Goal: Transaction & Acquisition: Book appointment/travel/reservation

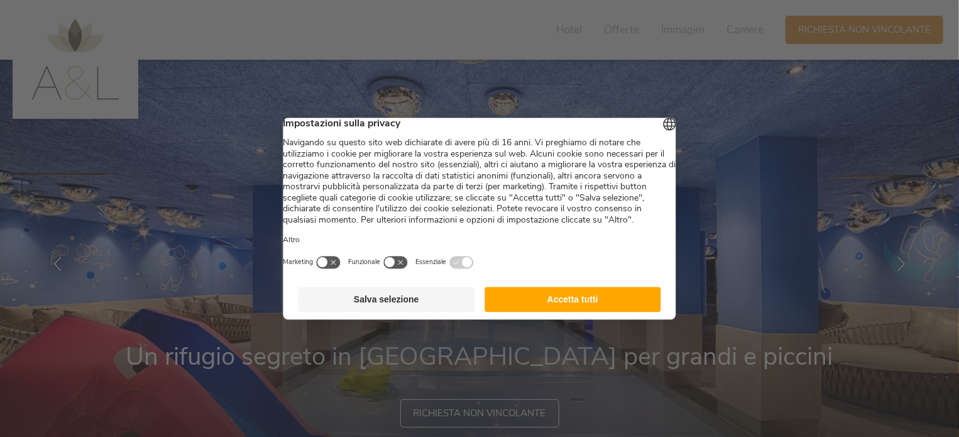
click at [599, 312] on button "Accetta tutti" at bounding box center [573, 299] width 177 height 25
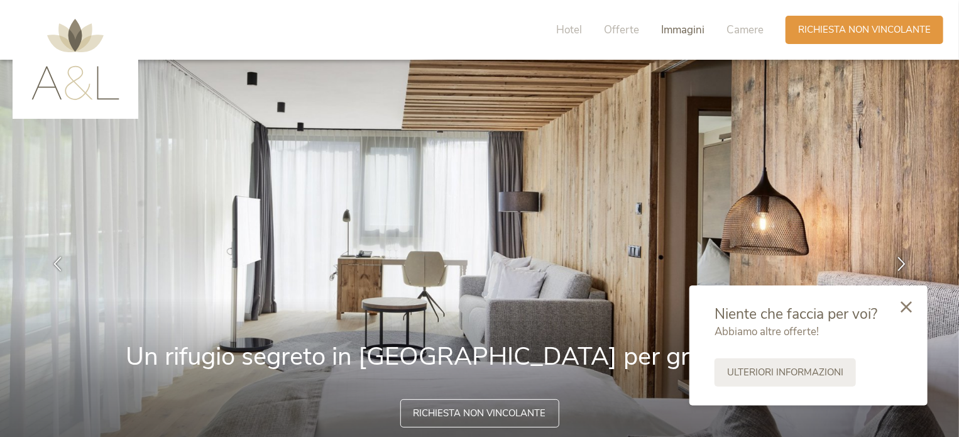
click at [676, 29] on span "Immagini" at bounding box center [682, 30] width 43 height 14
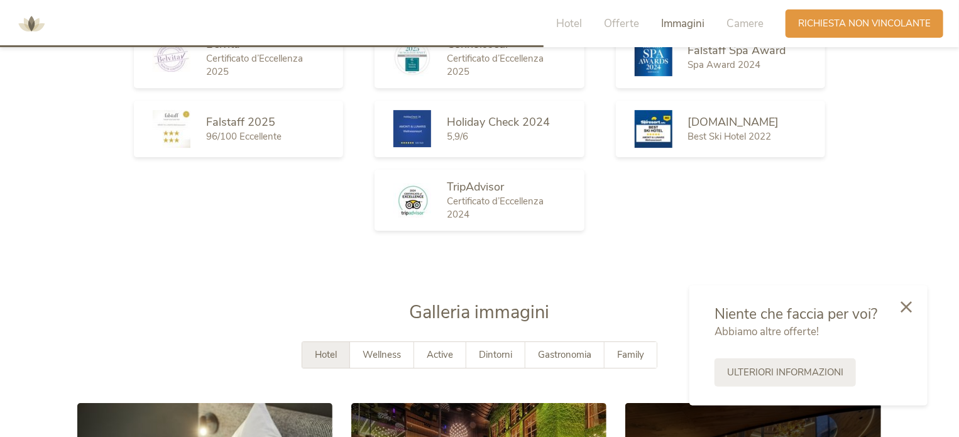
scroll to position [2193, 0]
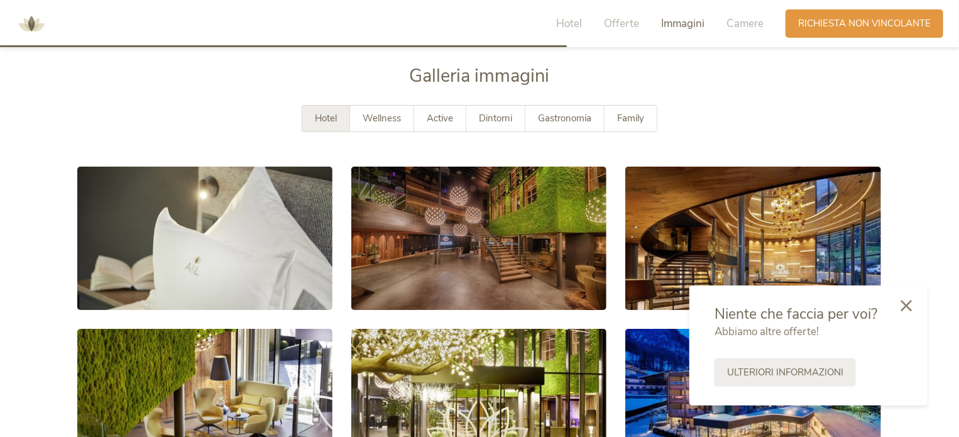
click at [909, 309] on icon at bounding box center [906, 305] width 11 height 11
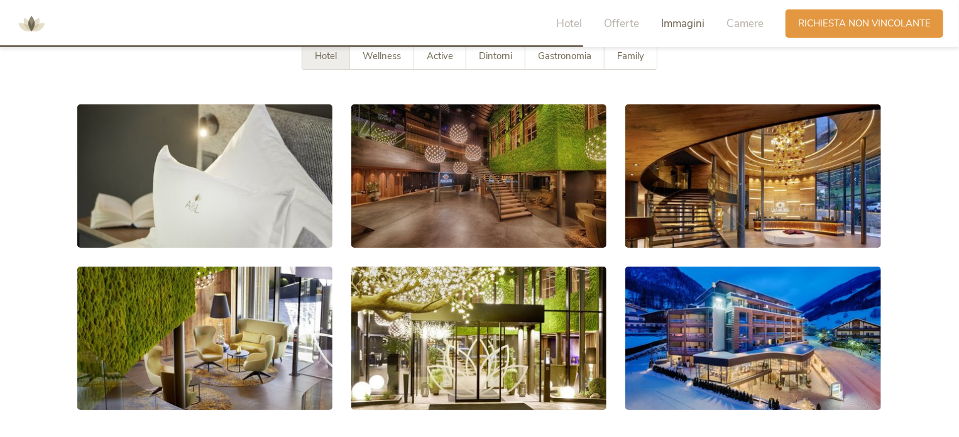
scroll to position [2256, 0]
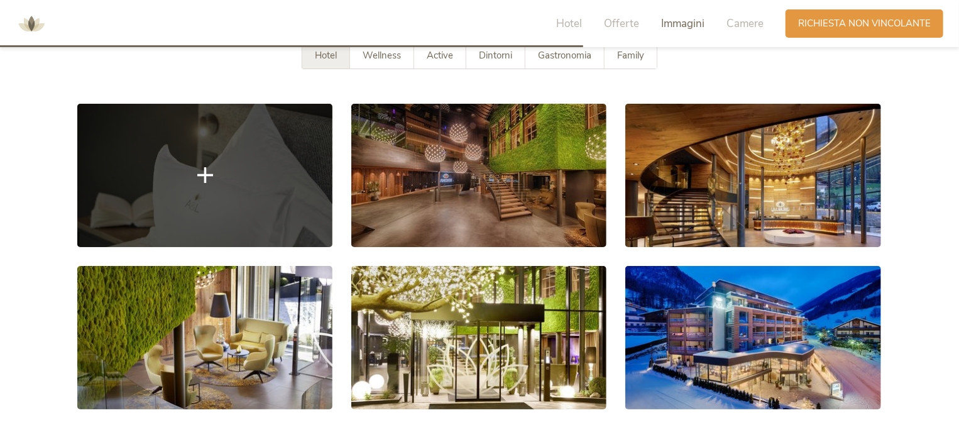
click at [209, 217] on link at bounding box center [204, 175] width 255 height 143
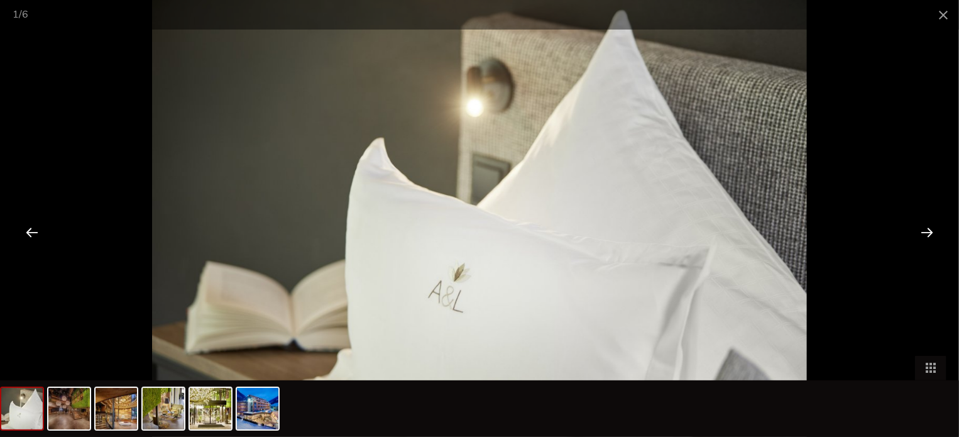
click at [915, 231] on div at bounding box center [927, 231] width 39 height 39
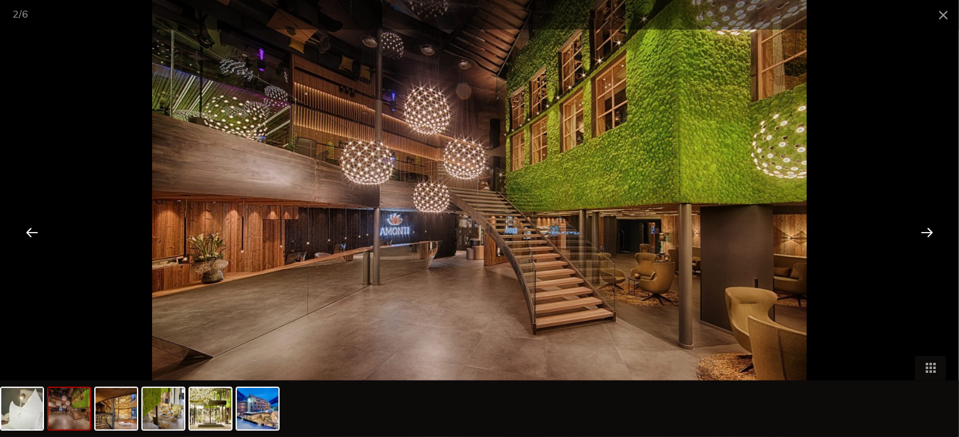
click at [915, 231] on div at bounding box center [927, 231] width 39 height 39
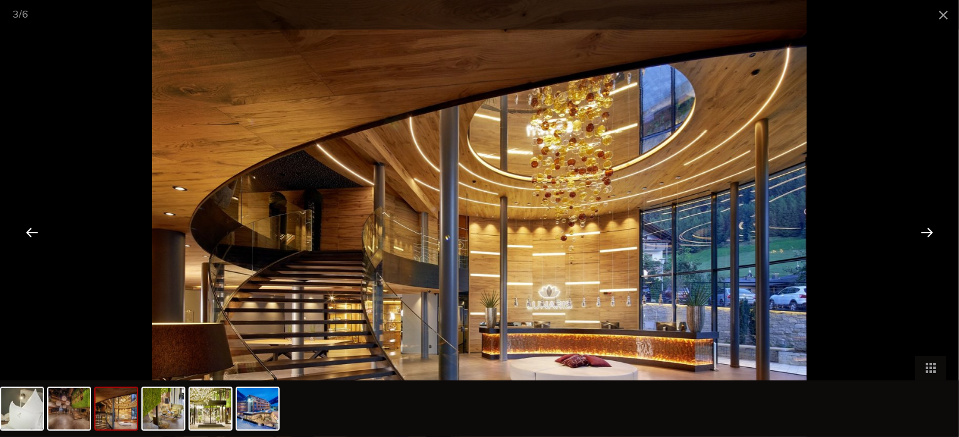
click at [915, 233] on div at bounding box center [927, 231] width 39 height 39
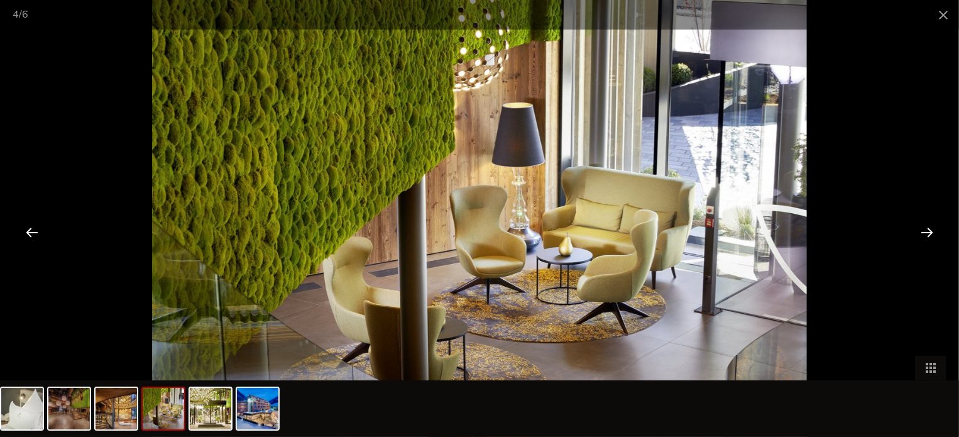
click at [932, 231] on div at bounding box center [927, 231] width 39 height 39
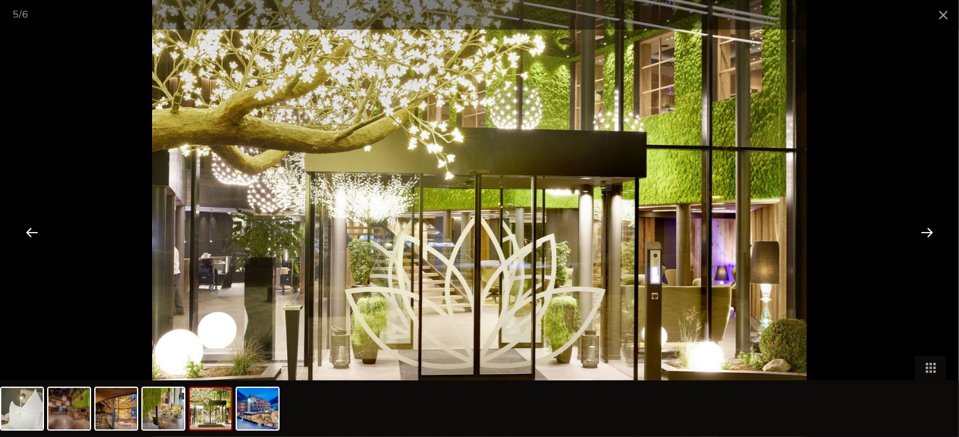
click at [932, 231] on div at bounding box center [927, 231] width 39 height 39
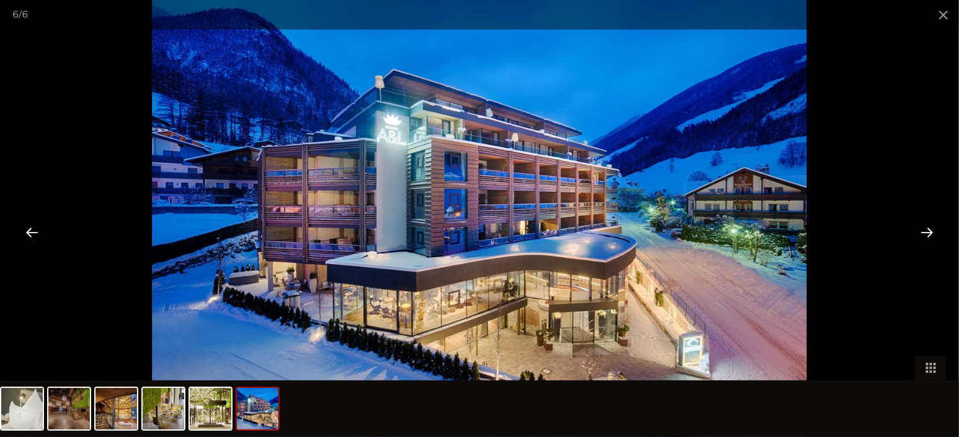
click at [932, 231] on div at bounding box center [927, 231] width 39 height 39
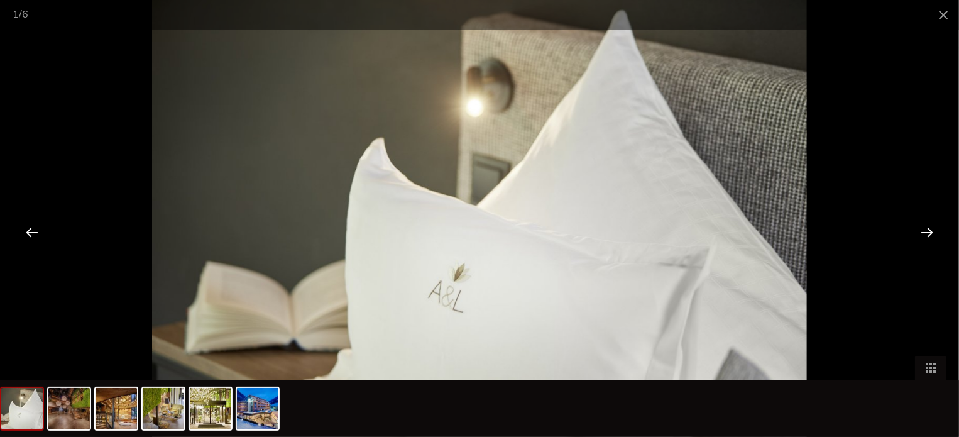
click at [932, 231] on div at bounding box center [927, 231] width 39 height 39
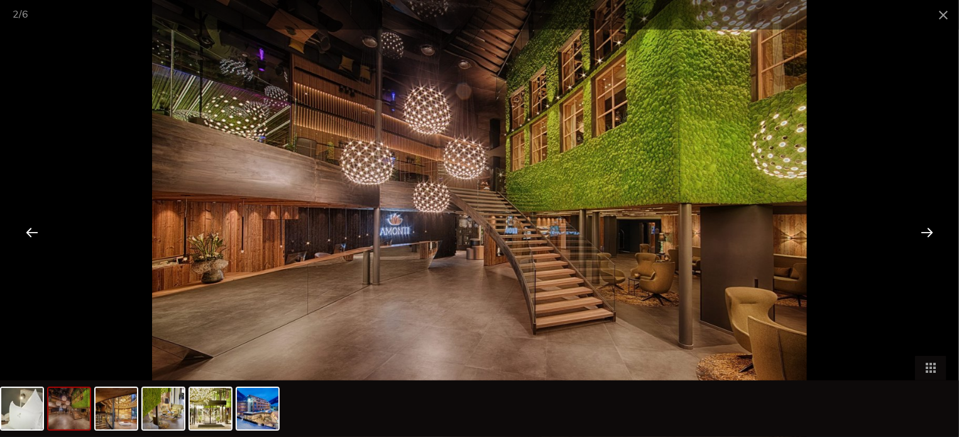
click at [932, 231] on div at bounding box center [927, 231] width 39 height 39
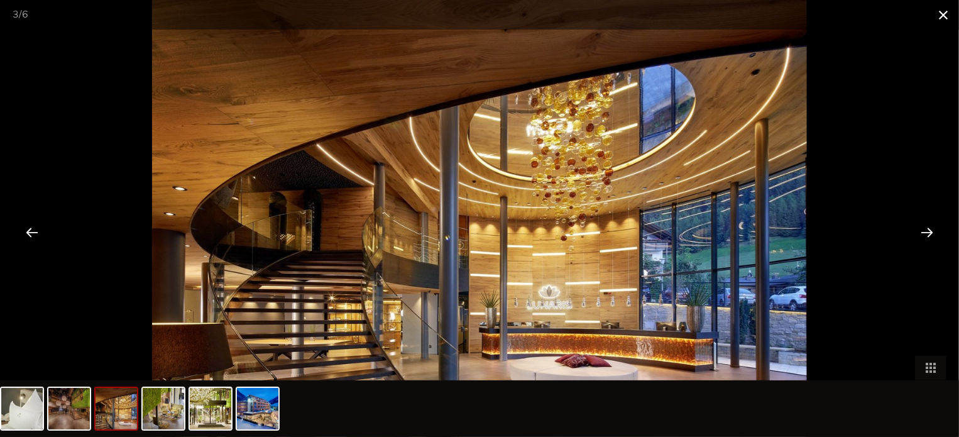
click at [942, 14] on span at bounding box center [943, 15] width 31 height 30
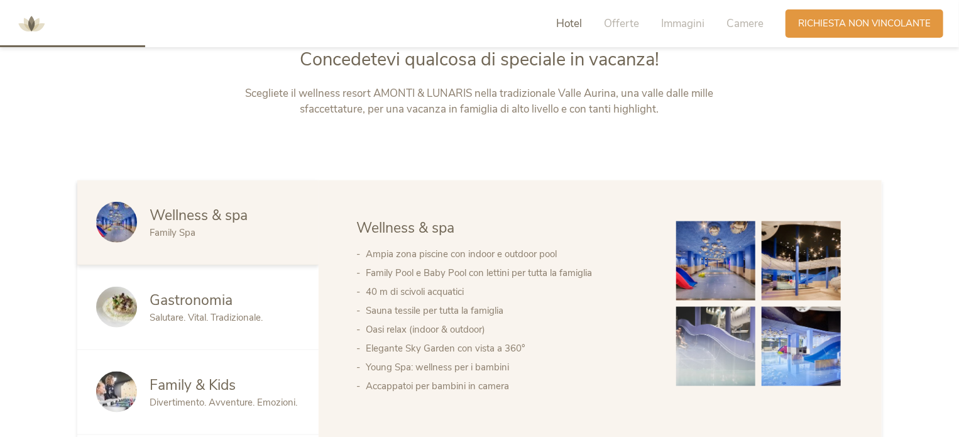
scroll to position [622, 0]
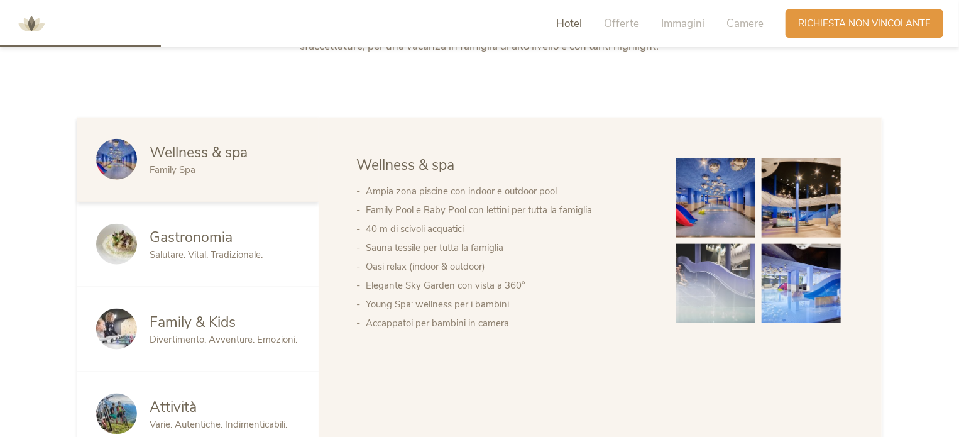
click at [236, 327] on span "Family & Kids" at bounding box center [193, 321] width 86 height 19
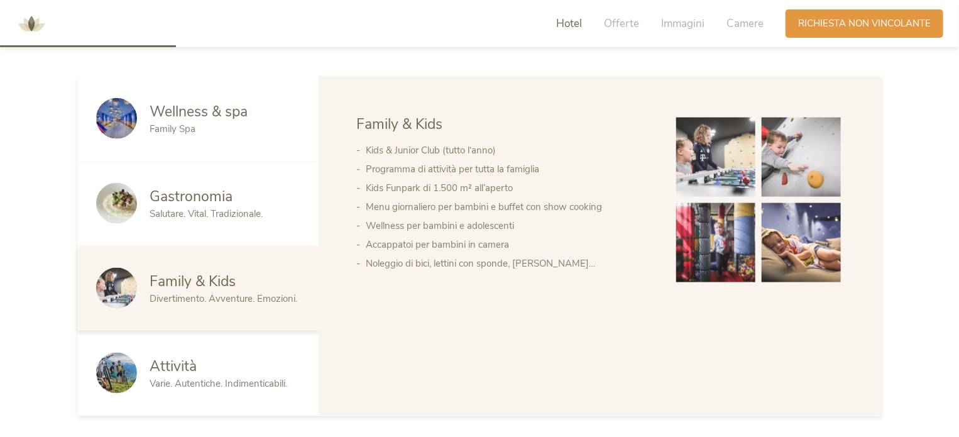
scroll to position [685, 0]
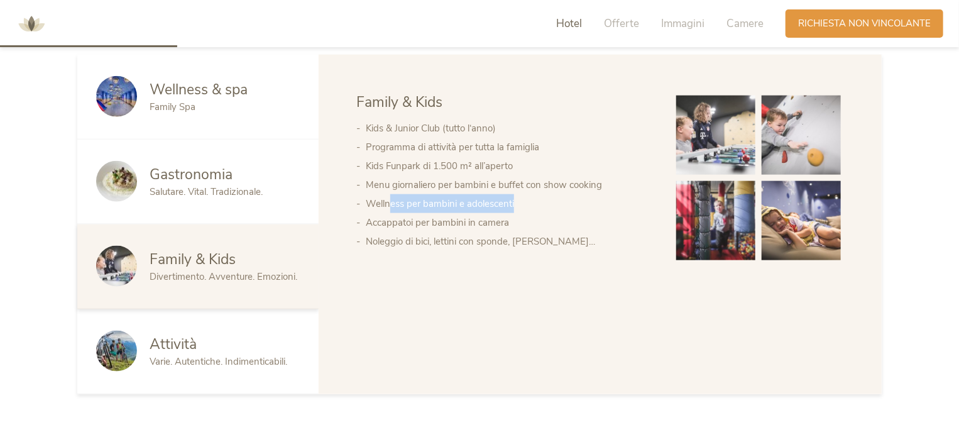
drag, startPoint x: 392, startPoint y: 209, endPoint x: 548, endPoint y: 208, distance: 155.9
click at [548, 208] on li "Wellness per bambini e adolescenti" at bounding box center [508, 203] width 285 height 19
drag, startPoint x: 430, startPoint y: 217, endPoint x: 517, endPoint y: 218, distance: 86.8
click at [432, 218] on li "Accappatoi per bambini in camera" at bounding box center [508, 222] width 285 height 19
click at [422, 248] on li "Noleggio di bici, lettini con sponde, [PERSON_NAME]…" at bounding box center [508, 241] width 285 height 19
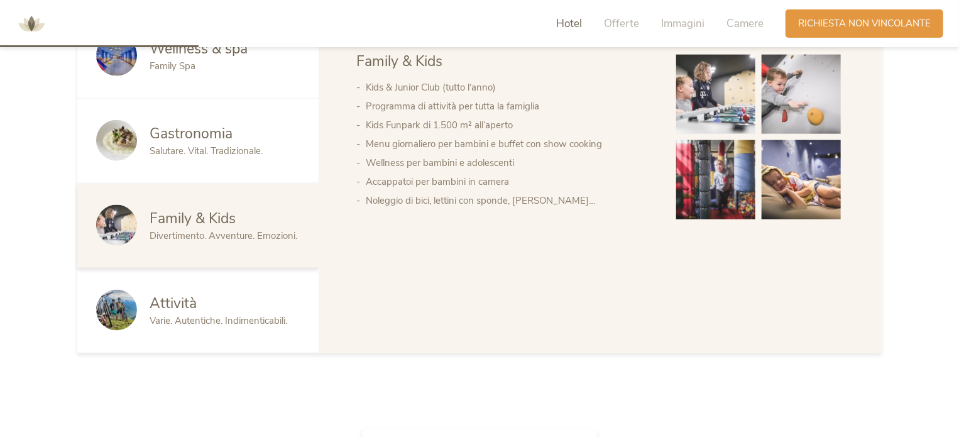
scroll to position [810, 0]
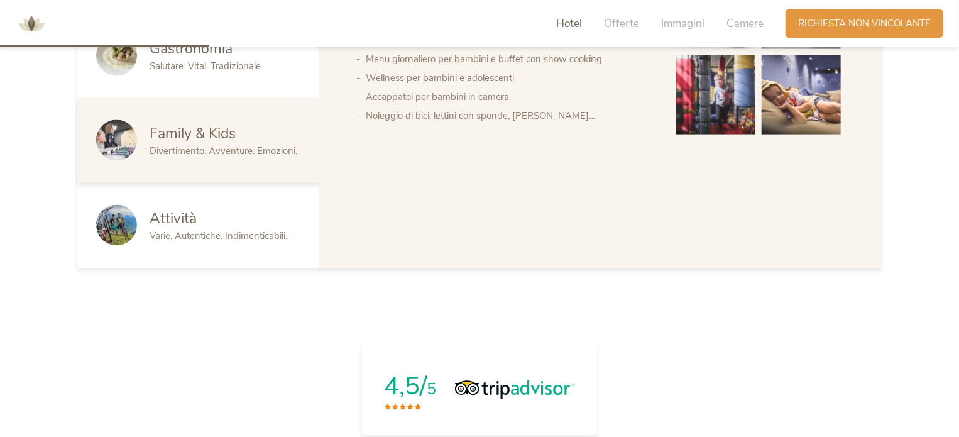
click at [260, 231] on span "Varie. Autentiche. Indimenticabili." at bounding box center [219, 235] width 138 height 13
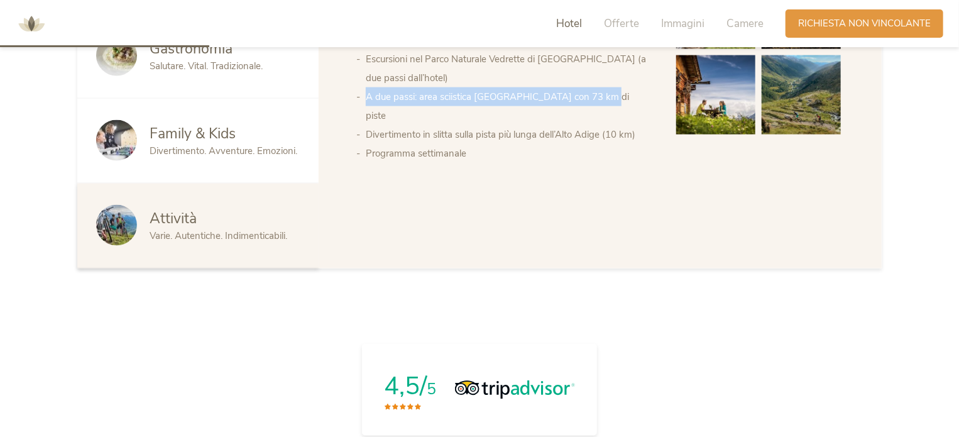
drag, startPoint x: 351, startPoint y: 94, endPoint x: 631, endPoint y: 158, distance: 287.7
click at [631, 102] on div "Wellness & spa Gastronomia Family & Kids Attività Wellness & spa Ampia zona pis…" at bounding box center [600, 98] width 563 height 339
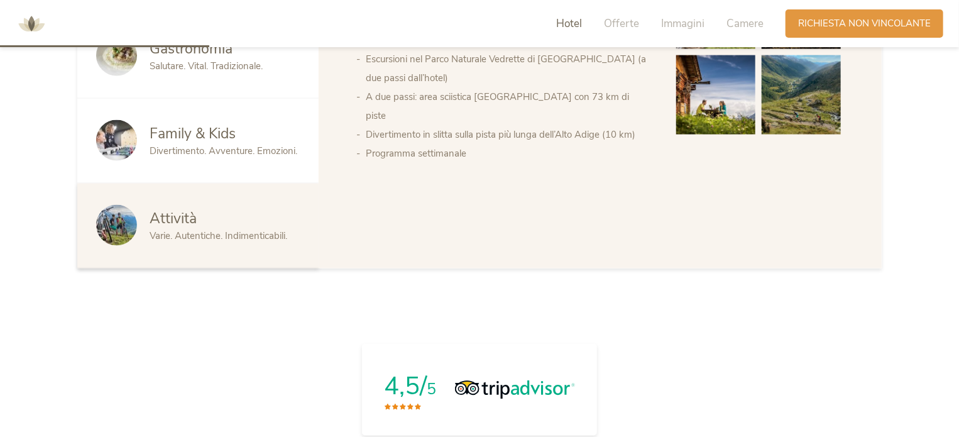
click at [632, 229] on div "Wellness & spa Gastronomia Family & Kids Attività Wellness & spa Ampia zona pis…" at bounding box center [600, 98] width 563 height 339
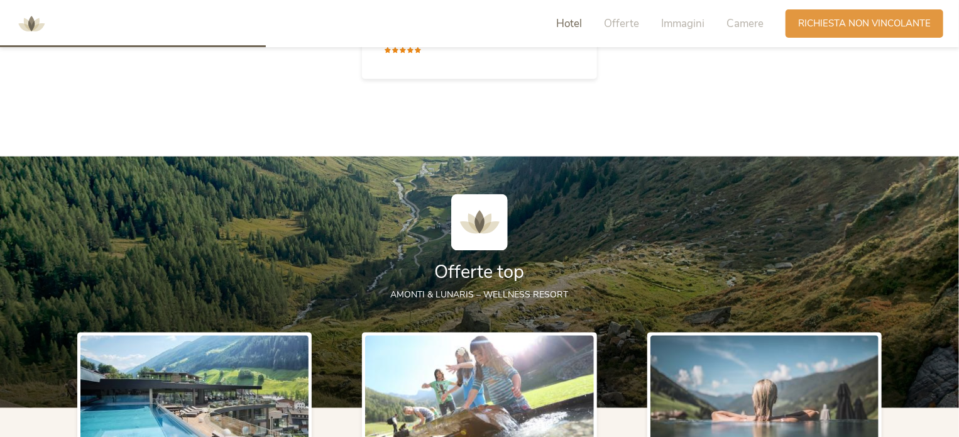
scroll to position [873, 0]
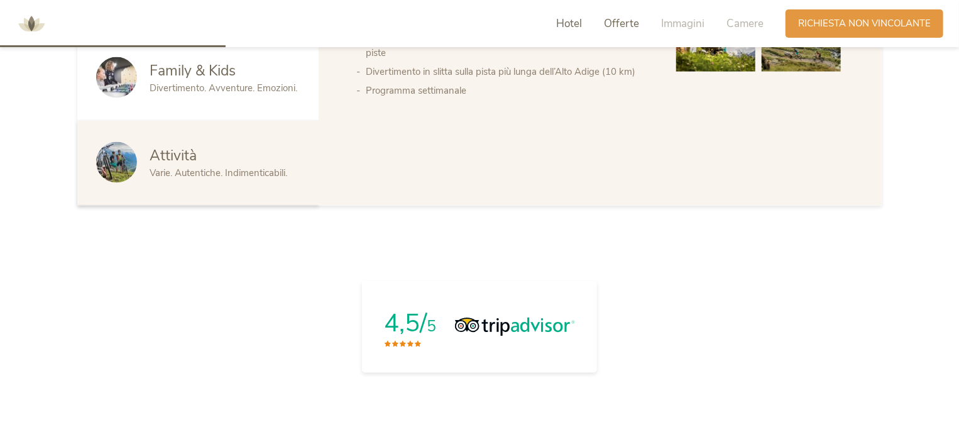
click at [611, 21] on span "Offerte" at bounding box center [621, 23] width 35 height 14
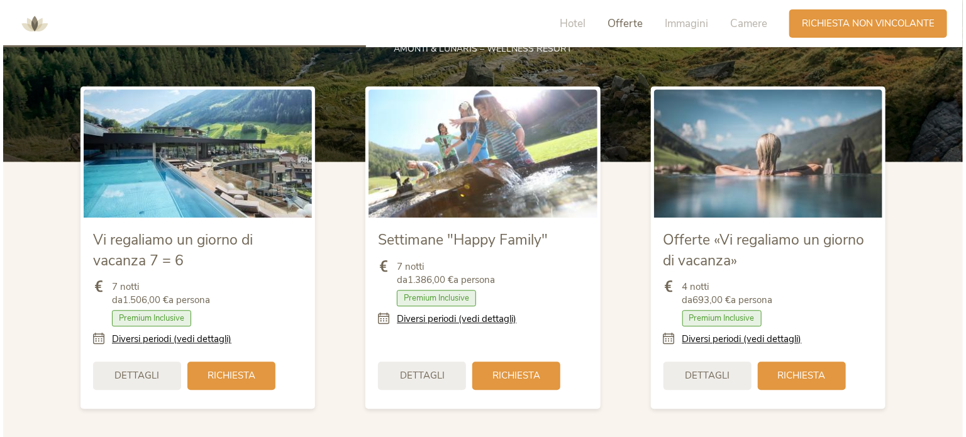
scroll to position [1447, 0]
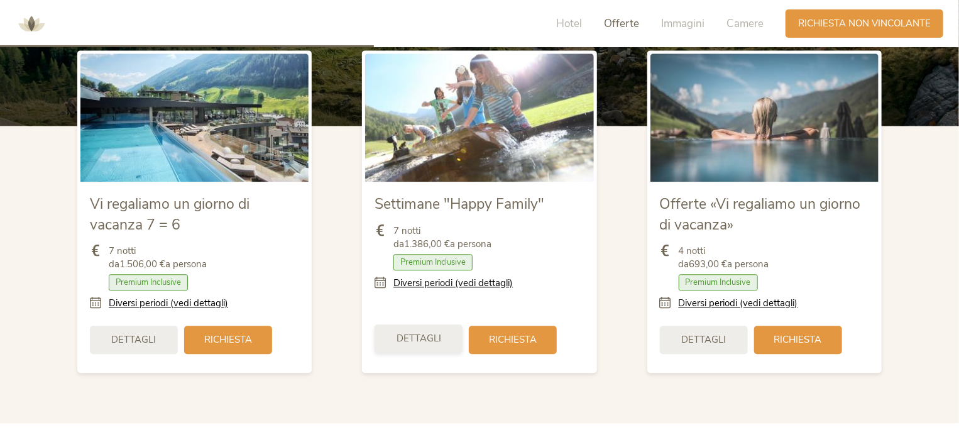
click at [414, 346] on div "Dettagli" at bounding box center [419, 338] width 88 height 28
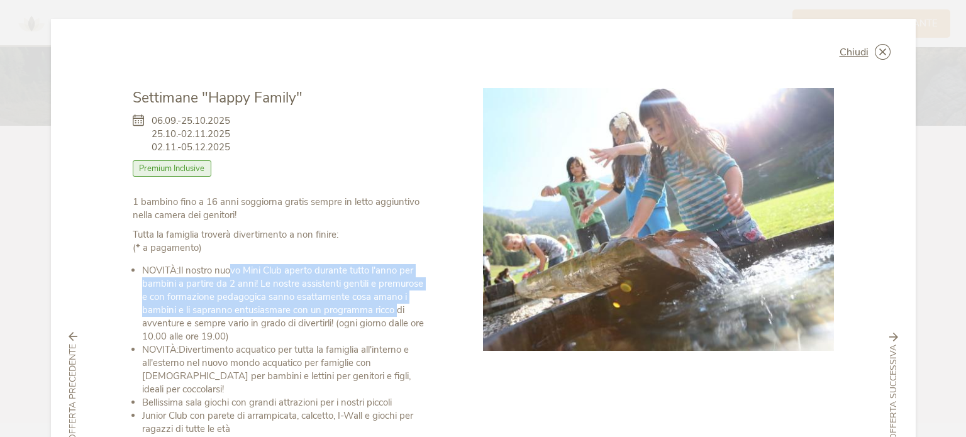
drag, startPoint x: 248, startPoint y: 270, endPoint x: 377, endPoint y: 304, distance: 133.3
click at [392, 313] on li "NOVITÀ: Il nostro nuovo Mini Club aperto durante tutto l'anno per bambini a par…" at bounding box center [284, 303] width 285 height 79
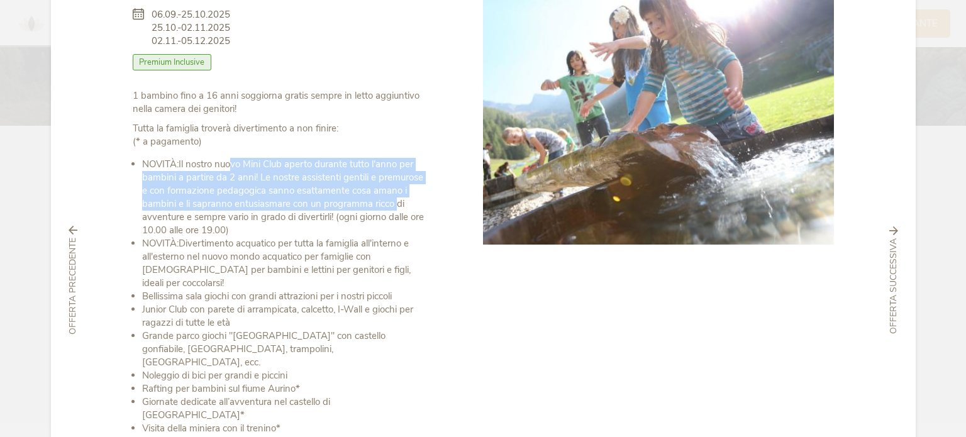
scroll to position [126, 0]
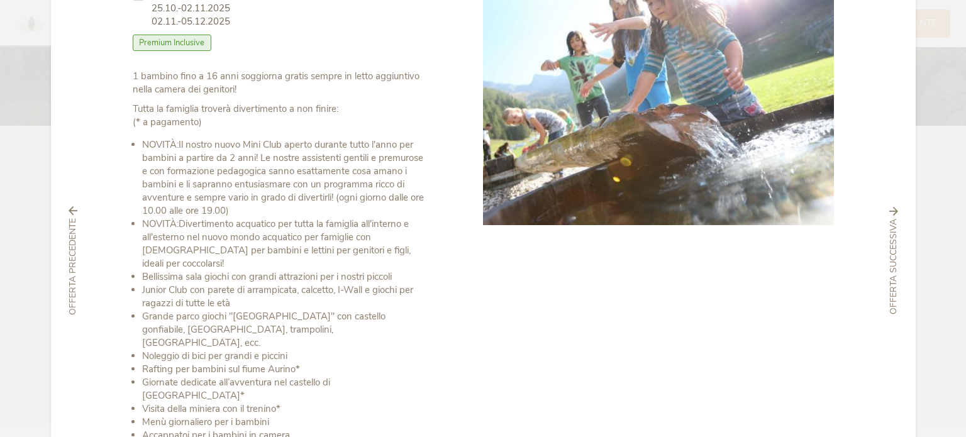
click at [307, 191] on li "NOVITÀ: Il nostro nuovo Mini Club aperto durante tutto l'anno per bambini a par…" at bounding box center [284, 177] width 285 height 79
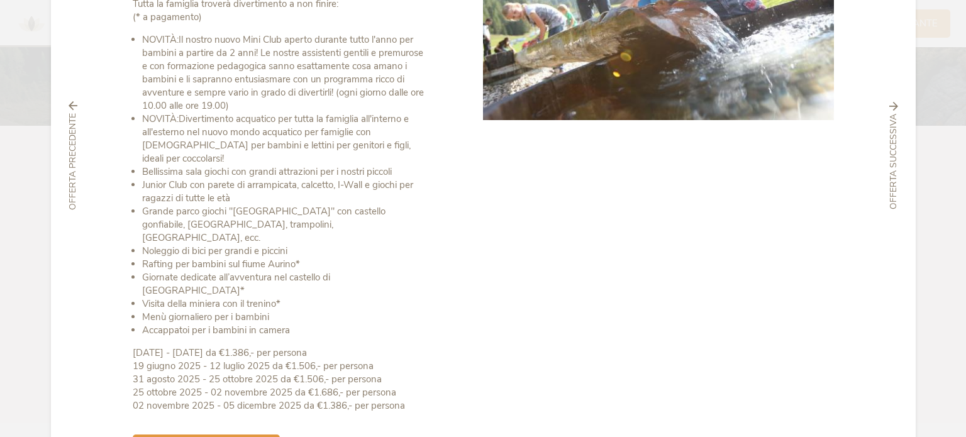
scroll to position [251, 0]
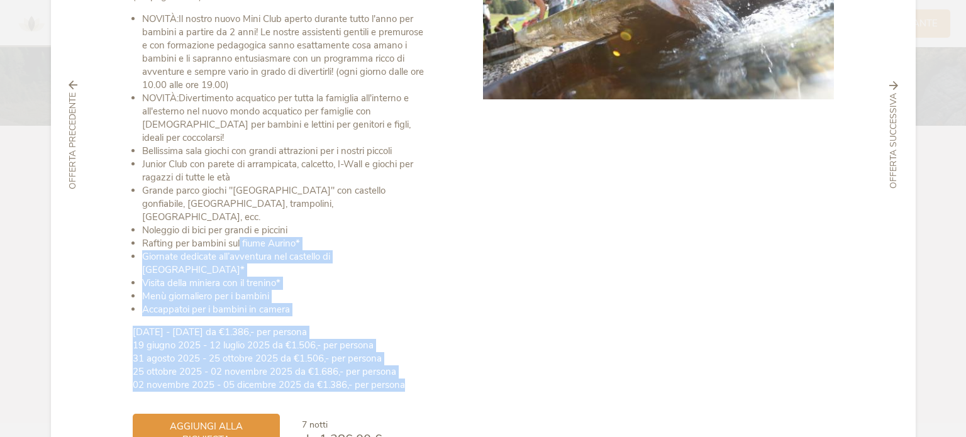
drag, startPoint x: 237, startPoint y: 221, endPoint x: 466, endPoint y: 329, distance: 253.4
click at [461, 346] on div "Settimane "Happy Family" 06.09.-25.10.2025 25.10.-02.11.2025 02.11.-05.12.2025 …" at bounding box center [308, 145] width 351 height 616
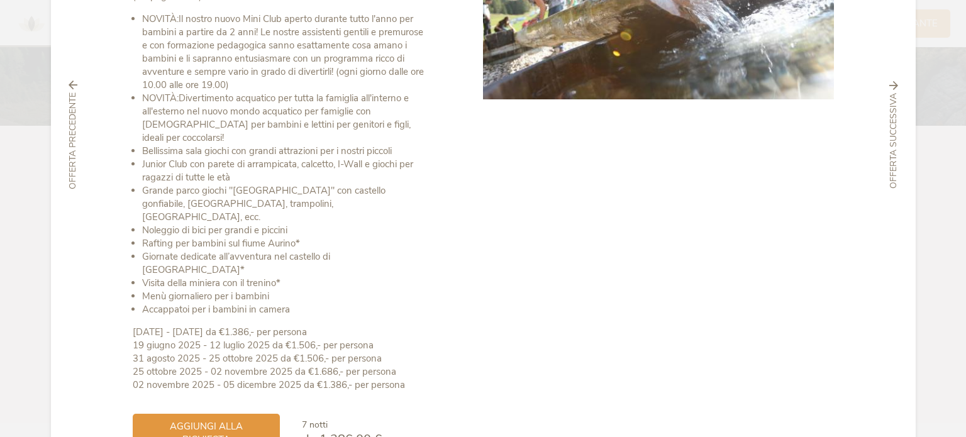
click at [553, 277] on div at bounding box center [658, 145] width 351 height 616
click at [685, 316] on div at bounding box center [658, 145] width 351 height 616
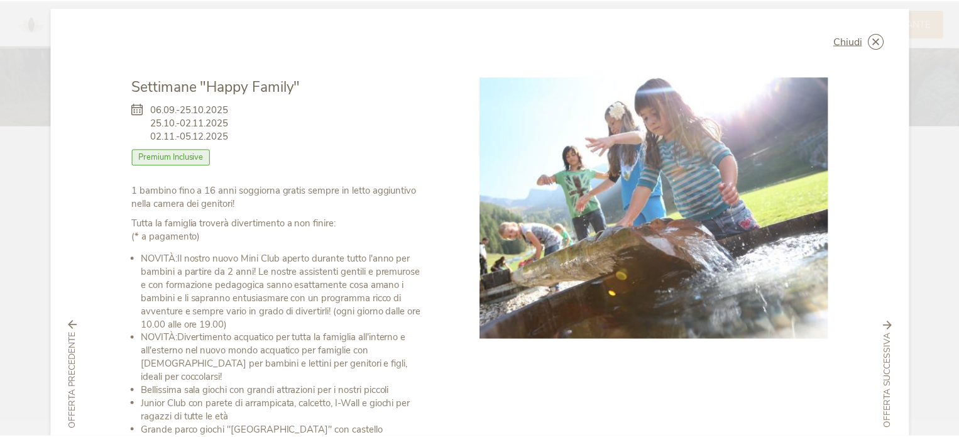
scroll to position [0, 0]
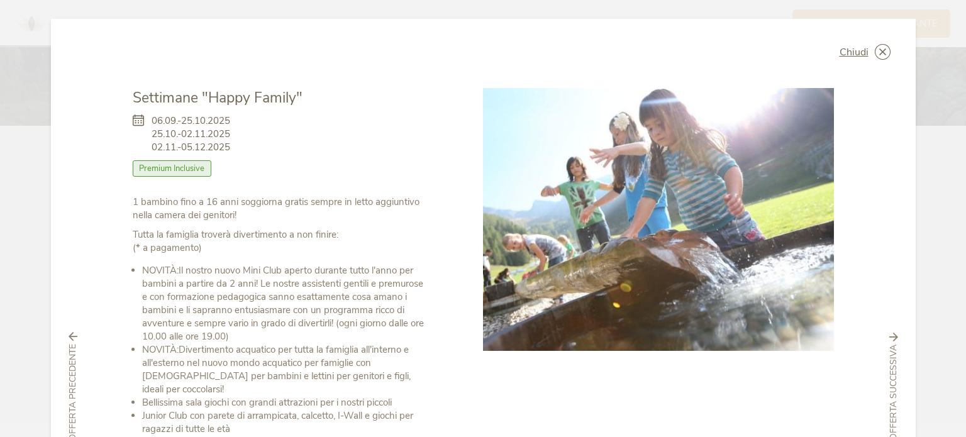
click at [0, 0] on icon at bounding box center [0, 0] width 0 height 0
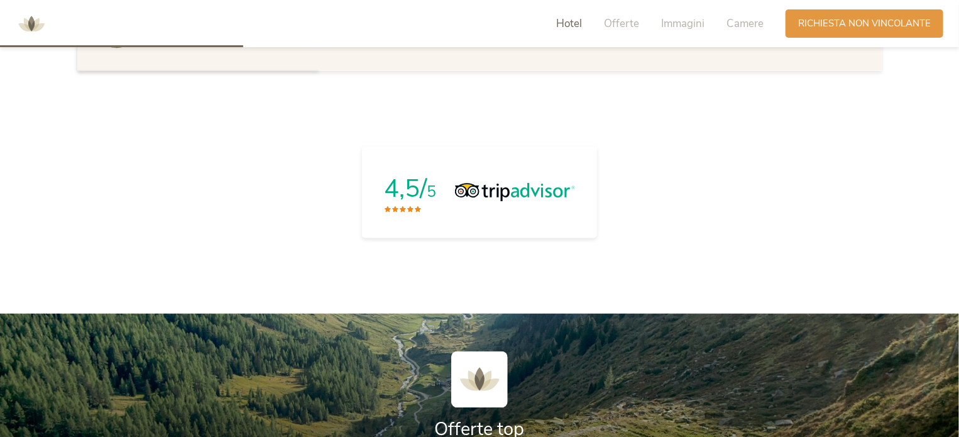
scroll to position [631, 0]
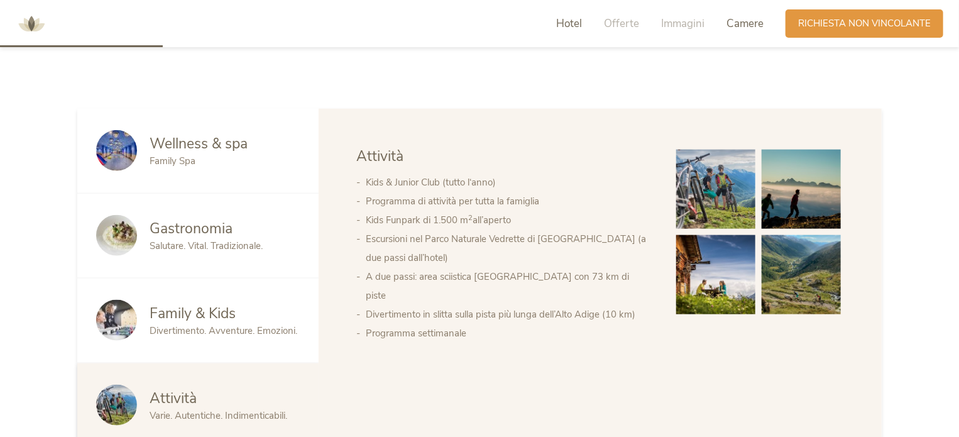
click at [752, 23] on span "Camere" at bounding box center [745, 23] width 37 height 14
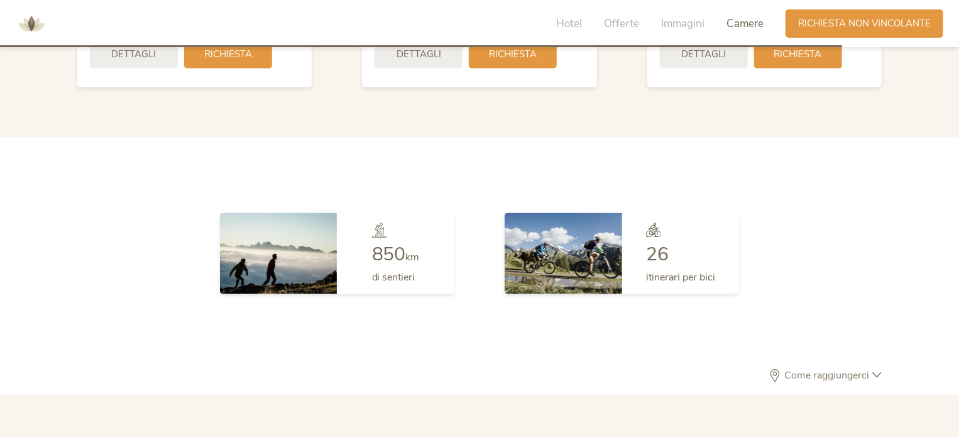
scroll to position [3259, 0]
